Goal: Find specific page/section: Find specific page/section

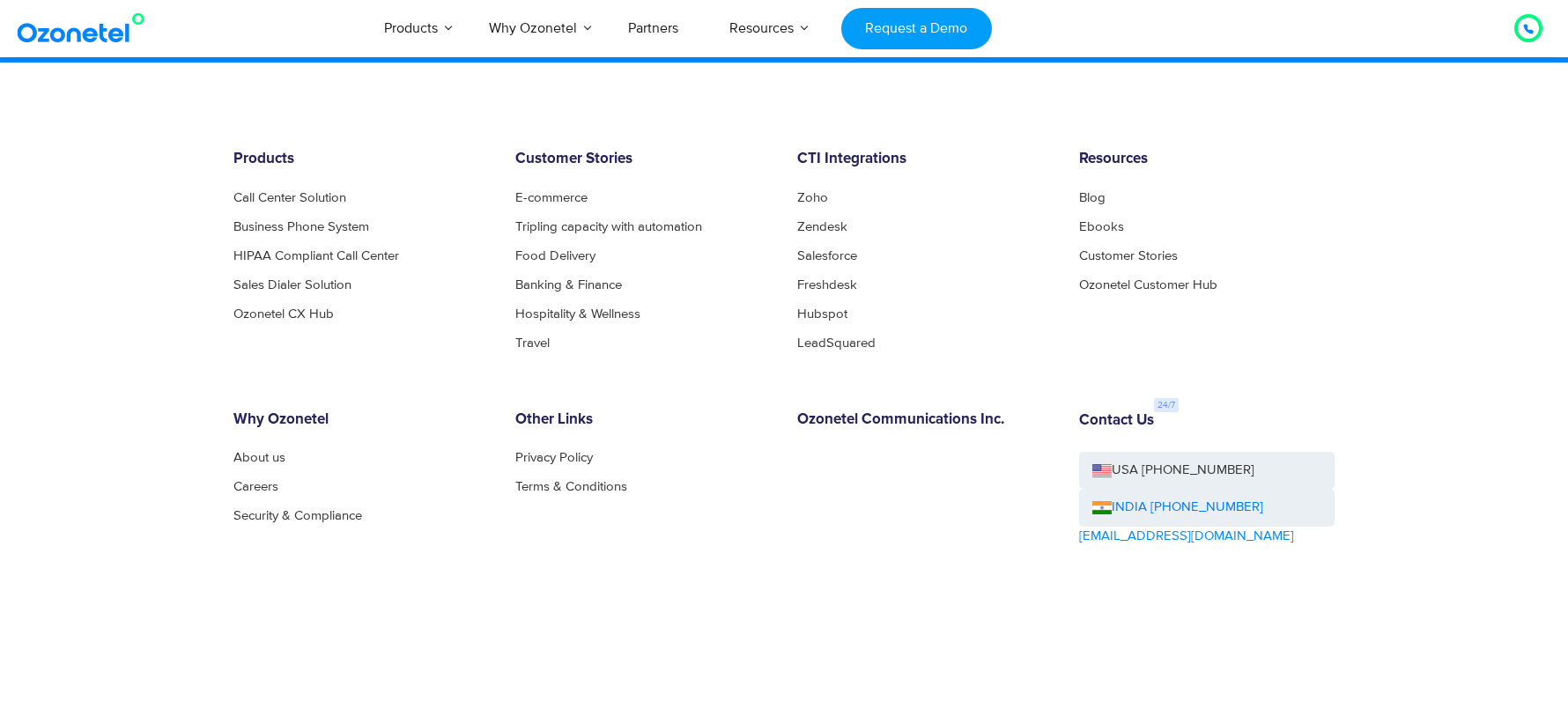
scroll to position [9565, 0]
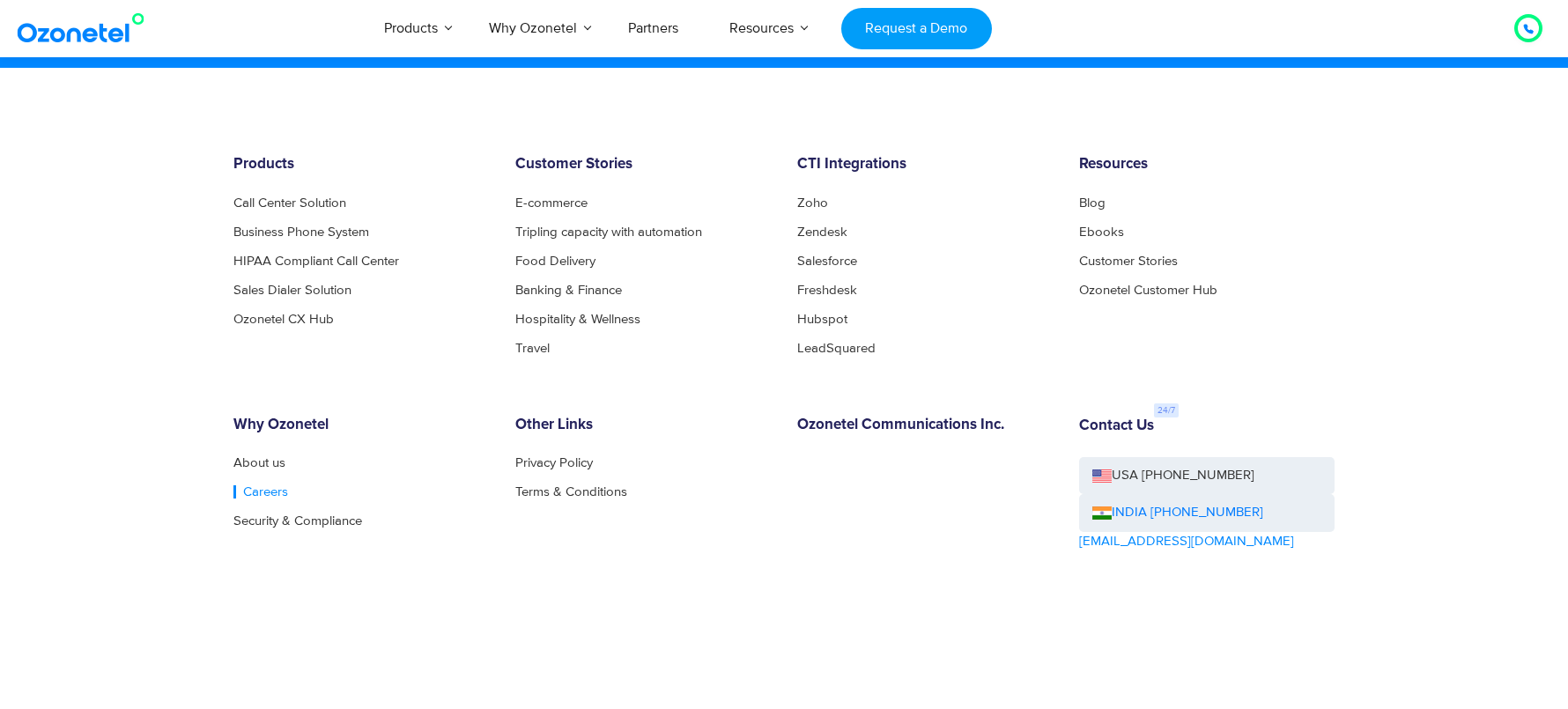
click at [253, 493] on link "Careers" at bounding box center [261, 492] width 54 height 14
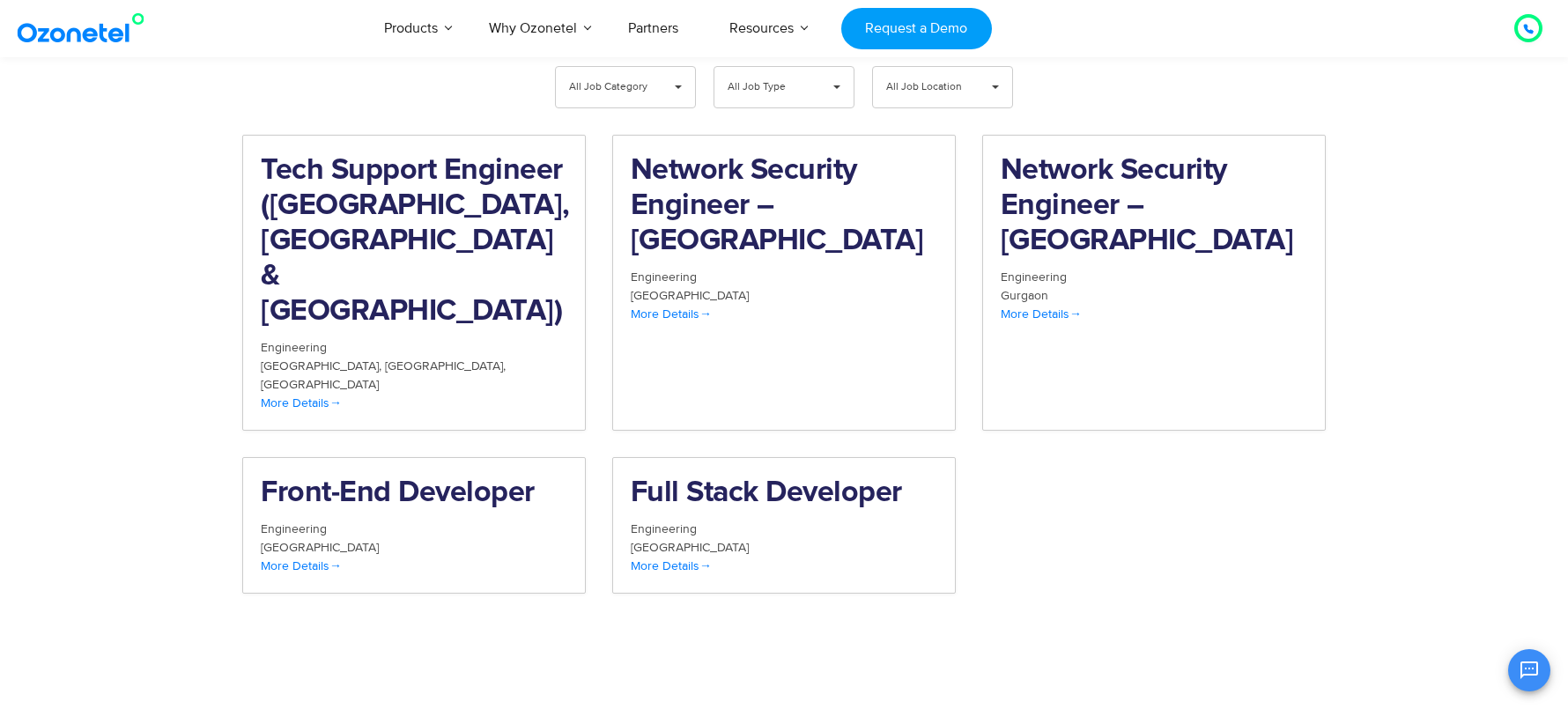
scroll to position [1892, 0]
